Goal: Find specific page/section: Find specific page/section

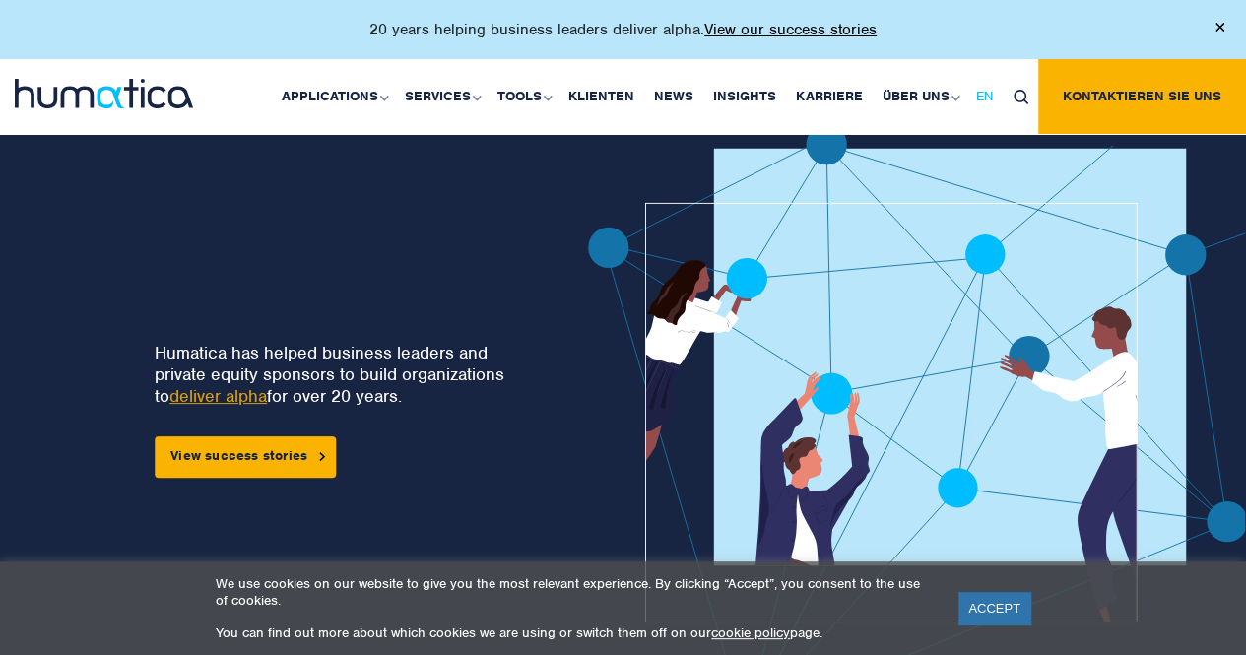
click at [991, 96] on span "EN" at bounding box center [985, 96] width 18 height 17
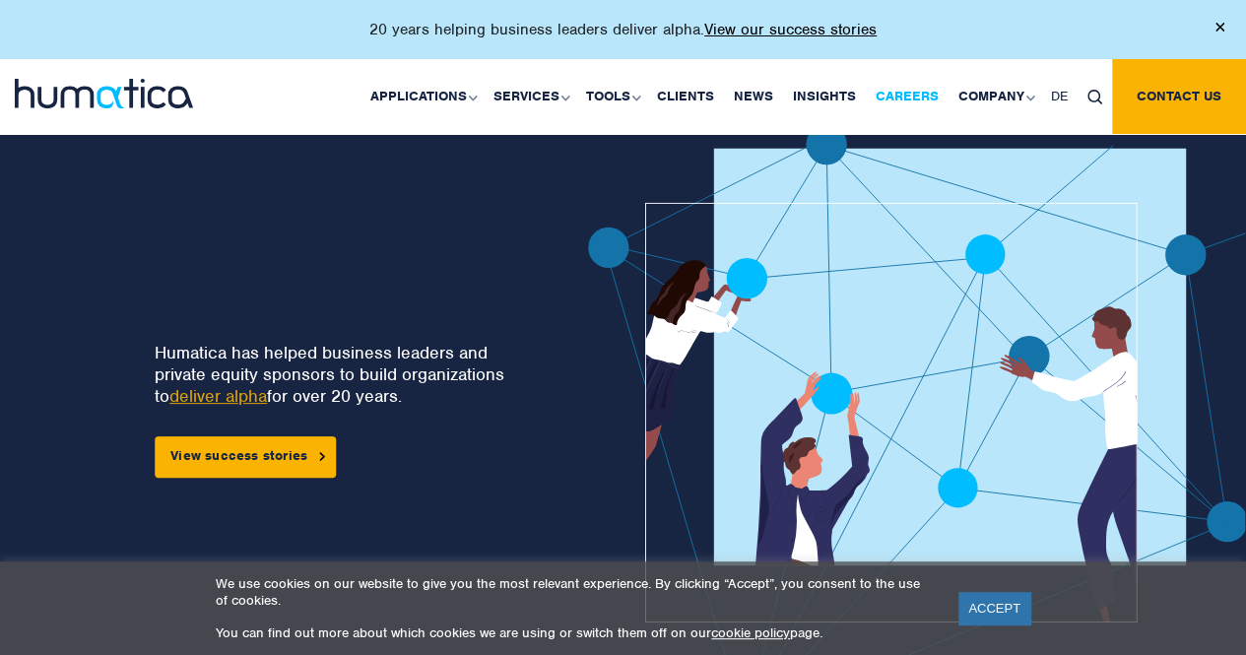
click at [908, 100] on link "Careers" at bounding box center [907, 96] width 83 height 75
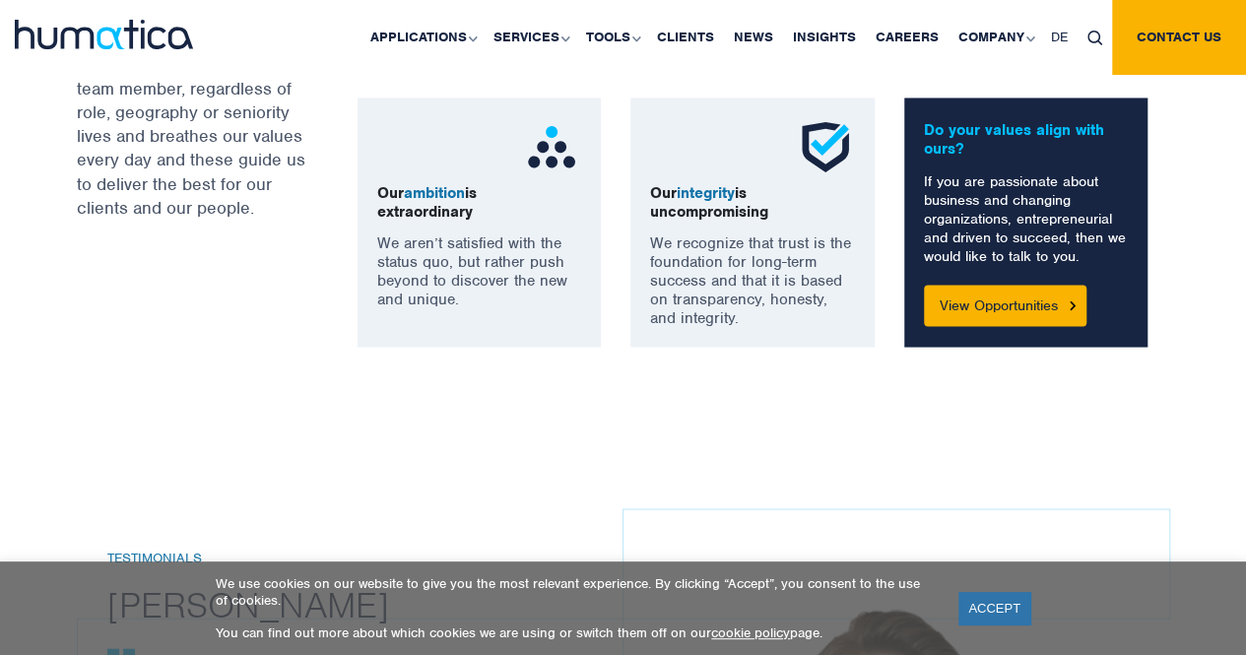
scroll to position [1701, 0]
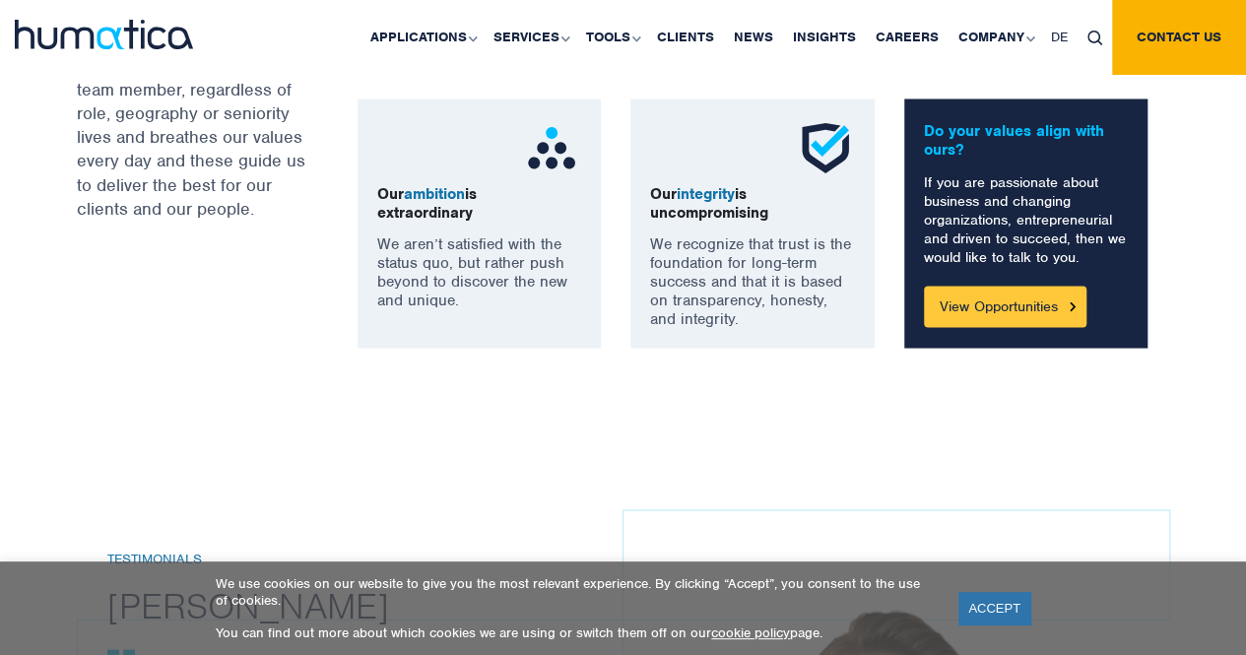
click at [1014, 312] on link "View Opportunities" at bounding box center [1005, 306] width 163 height 41
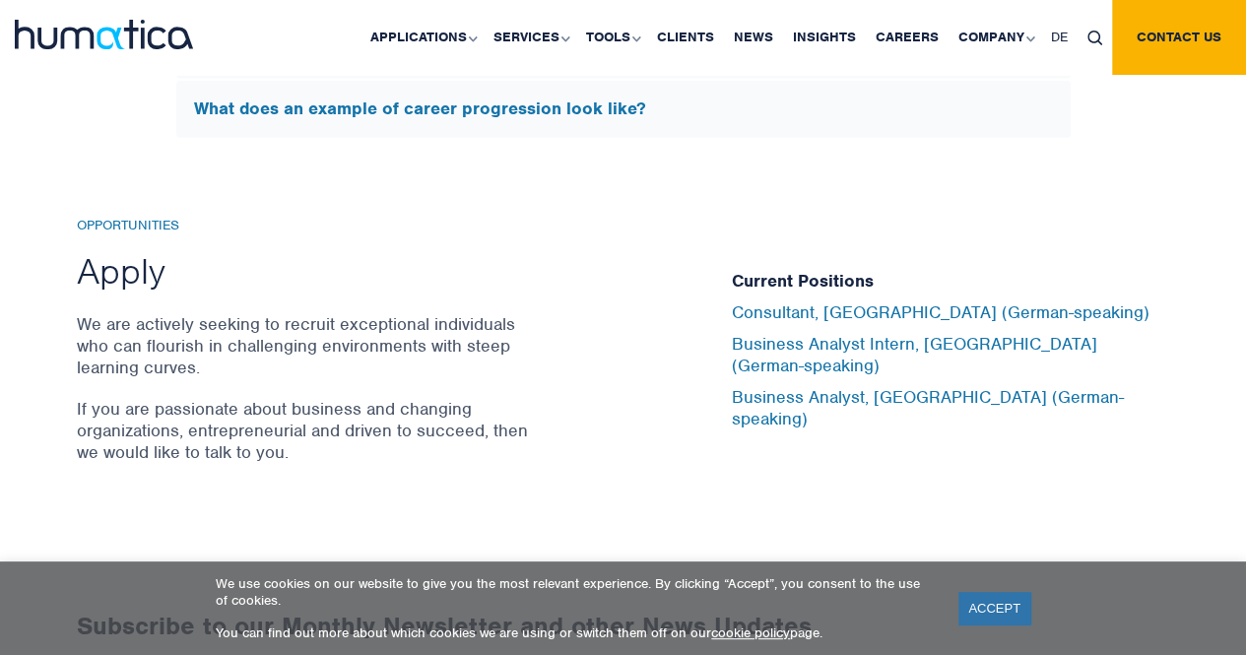
scroll to position [6435, 0]
